Goal: Task Accomplishment & Management: Manage account settings

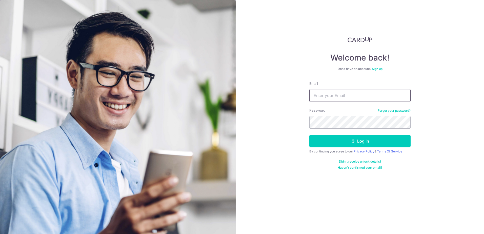
click at [324, 95] on input "Email" at bounding box center [359, 95] width 101 height 13
type input "[EMAIL_ADDRESS][DOMAIN_NAME]"
click at [309, 135] on button "Log in" at bounding box center [359, 141] width 101 height 13
